Goal: Find specific page/section: Find specific page/section

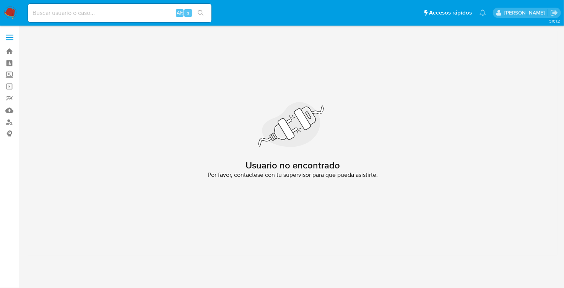
click at [95, 4] on div "Alt s" at bounding box center [120, 13] width 184 height 18
click at [78, 18] on div "Alt s" at bounding box center [120, 13] width 184 height 18
click at [72, 13] on input at bounding box center [120, 13] width 184 height 10
paste input "557228775"
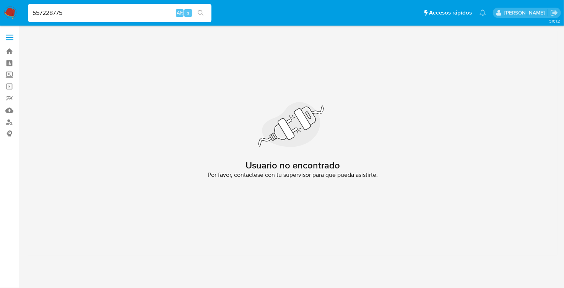
type input "557228775"
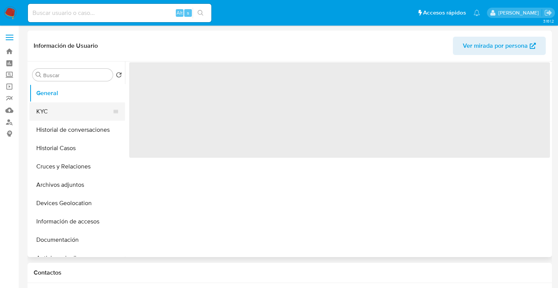
select select "10"
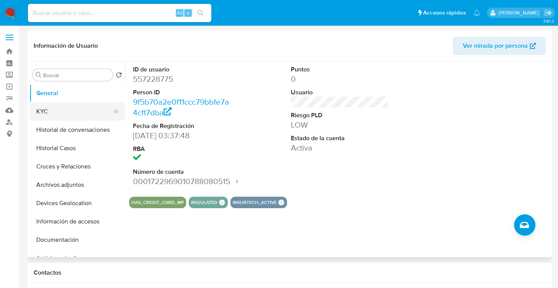
click at [59, 118] on button "KYC" at bounding box center [74, 112] width 90 height 18
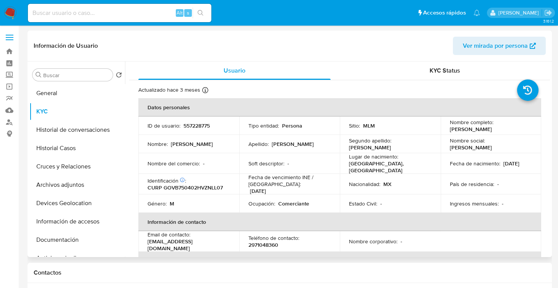
drag, startPoint x: 447, startPoint y: 126, endPoint x: 519, endPoint y: 131, distance: 72.8
click at [519, 131] on td "Nombre completo : [PERSON_NAME]" at bounding box center [491, 126] width 101 height 18
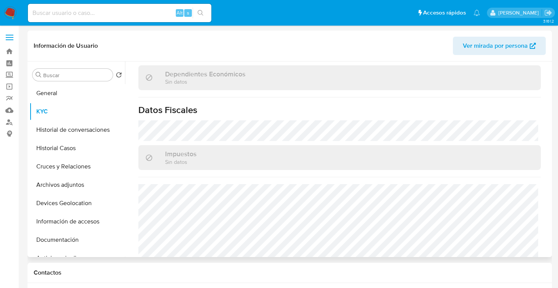
scroll to position [474, 0]
